Goal: Task Accomplishment & Management: Use online tool/utility

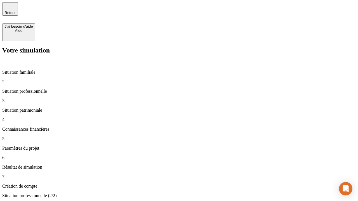
type input "30 000"
type input "1 000"
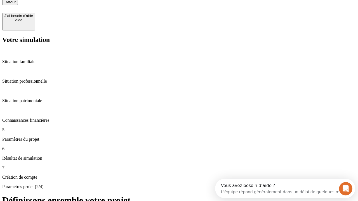
type input "40"
type input "64"
type input "200 000"
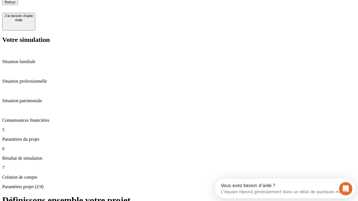
type input "640"
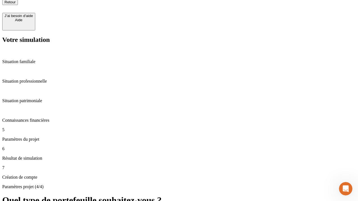
scroll to position [5, 0]
